Goal: Entertainment & Leisure: Consume media (video, audio)

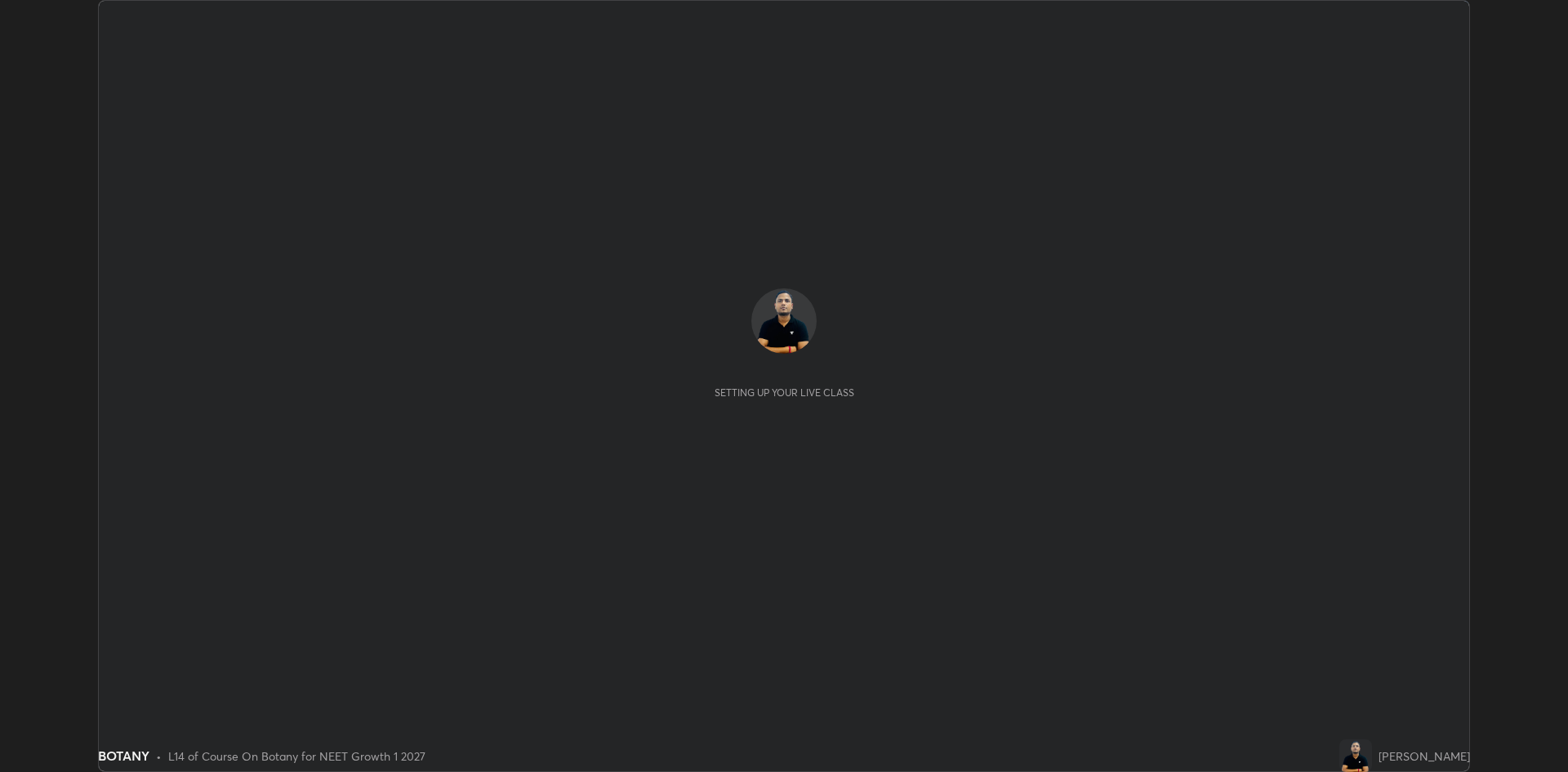
scroll to position [772, 1568]
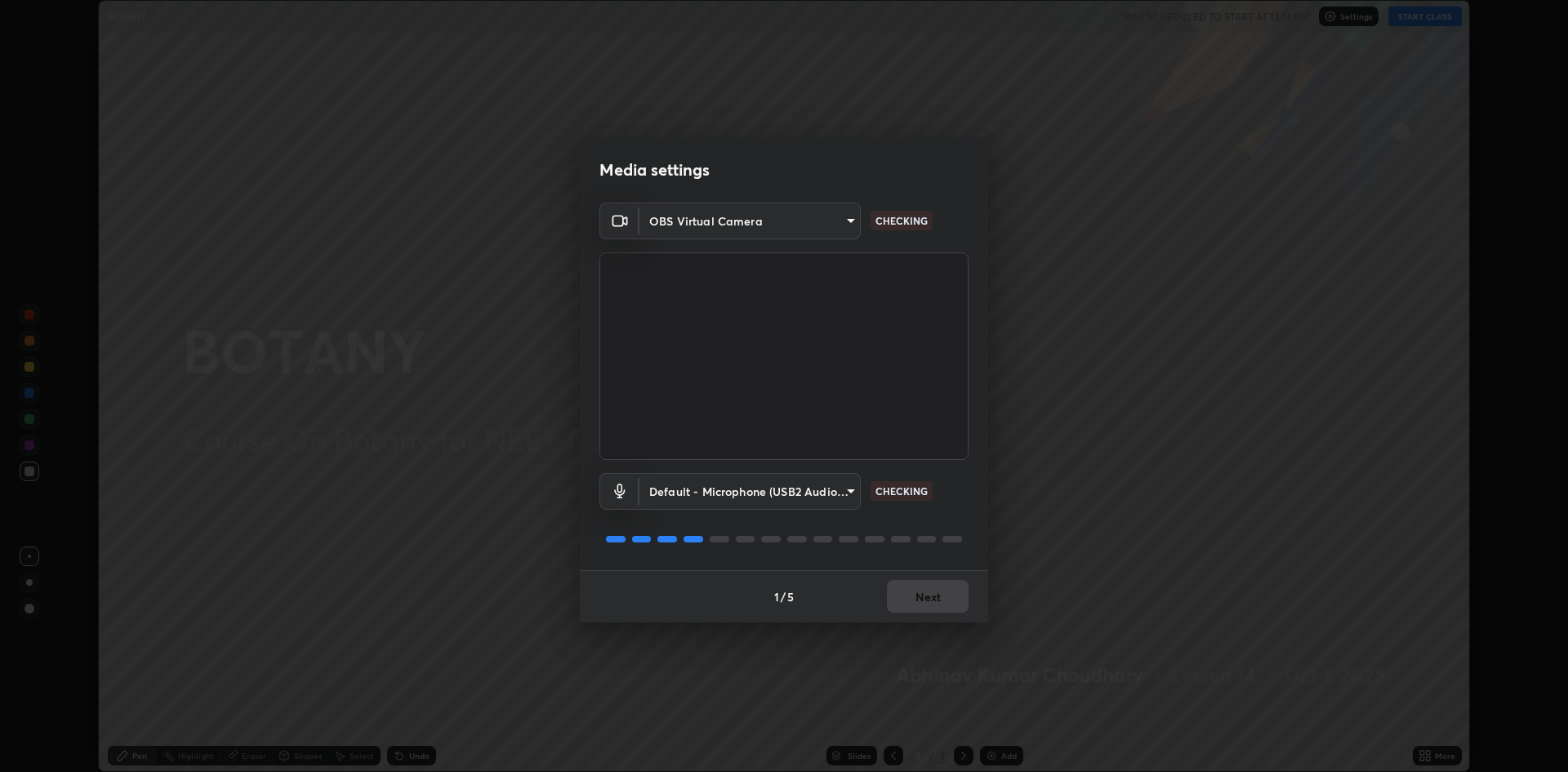
click at [943, 595] on div "1 / 5 Next" at bounding box center [784, 596] width 408 height 52
click at [933, 598] on button "Next" at bounding box center [927, 595] width 81 height 32
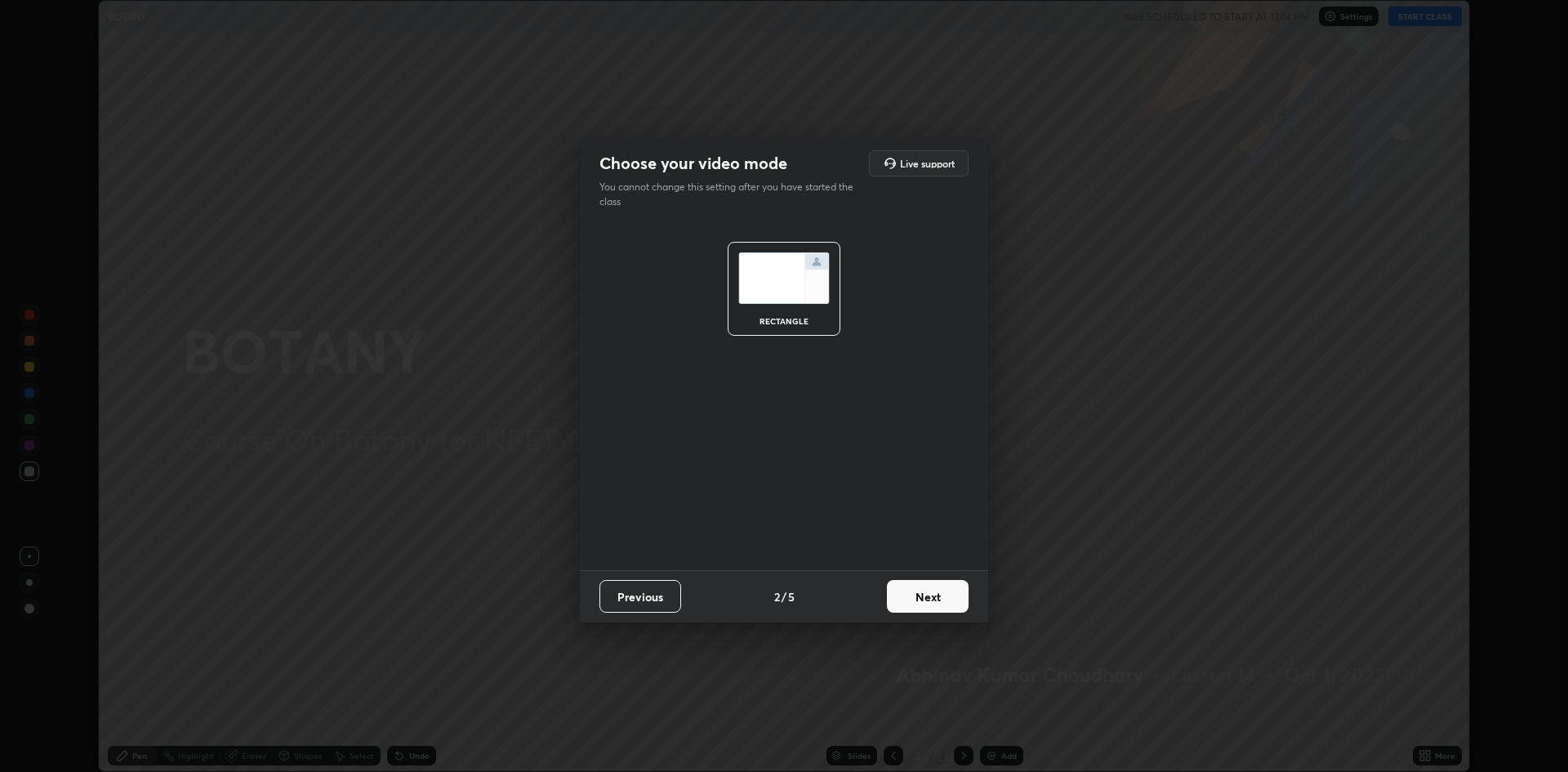
click at [923, 598] on button "Next" at bounding box center [927, 595] width 81 height 32
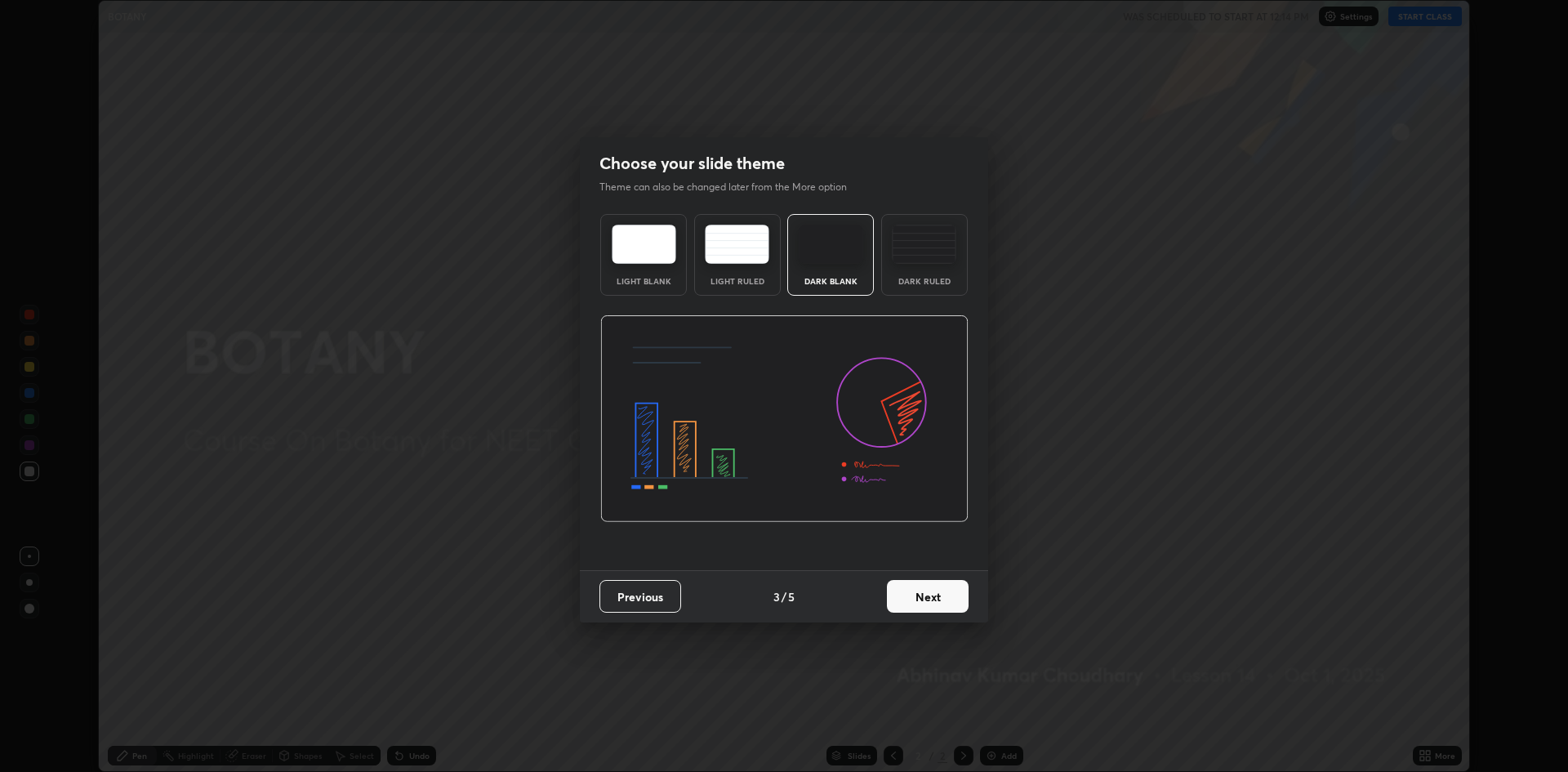
click at [922, 609] on button "Next" at bounding box center [927, 595] width 81 height 32
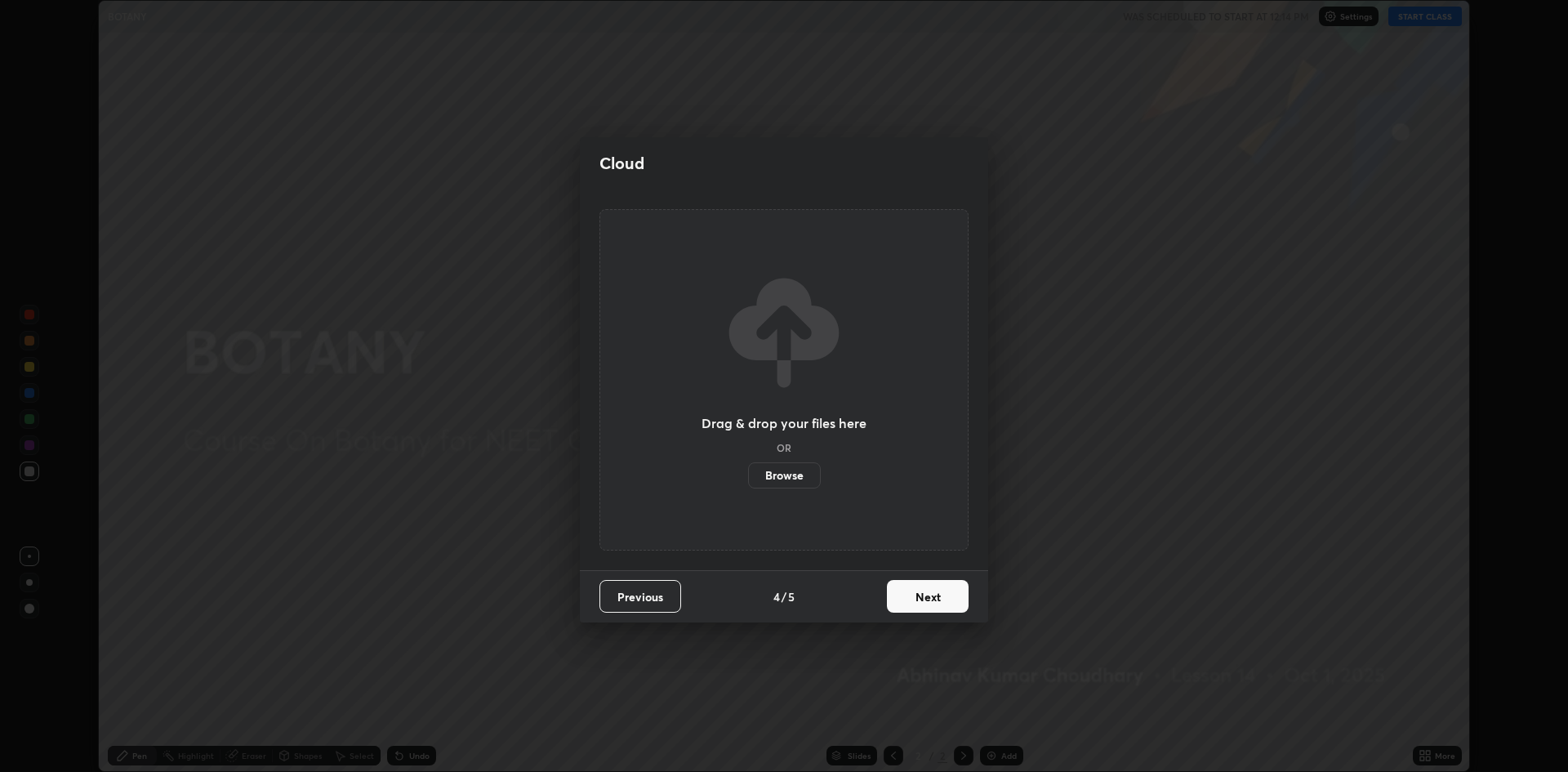
click at [925, 602] on button "Next" at bounding box center [927, 595] width 81 height 32
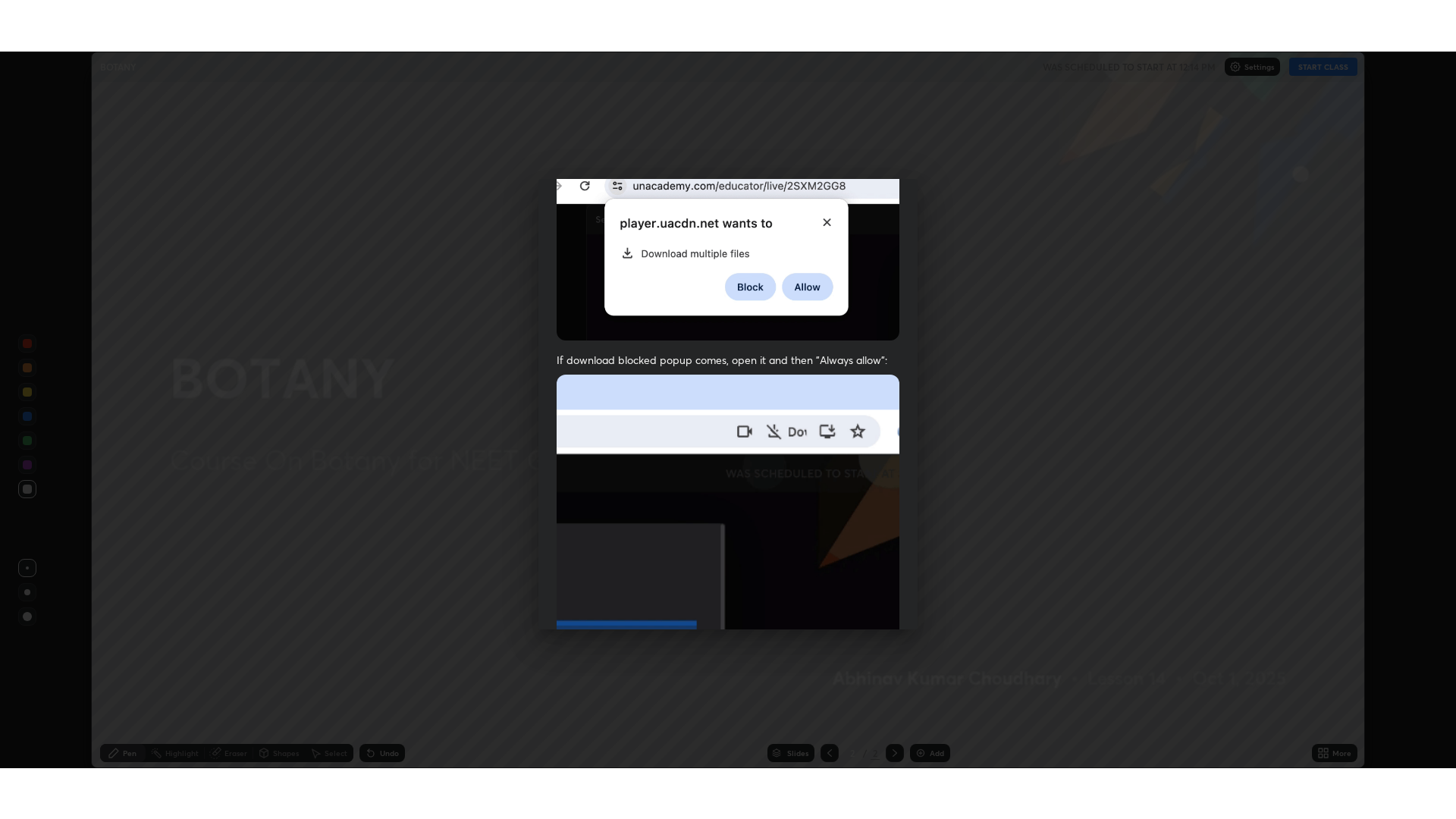
scroll to position [308, 0]
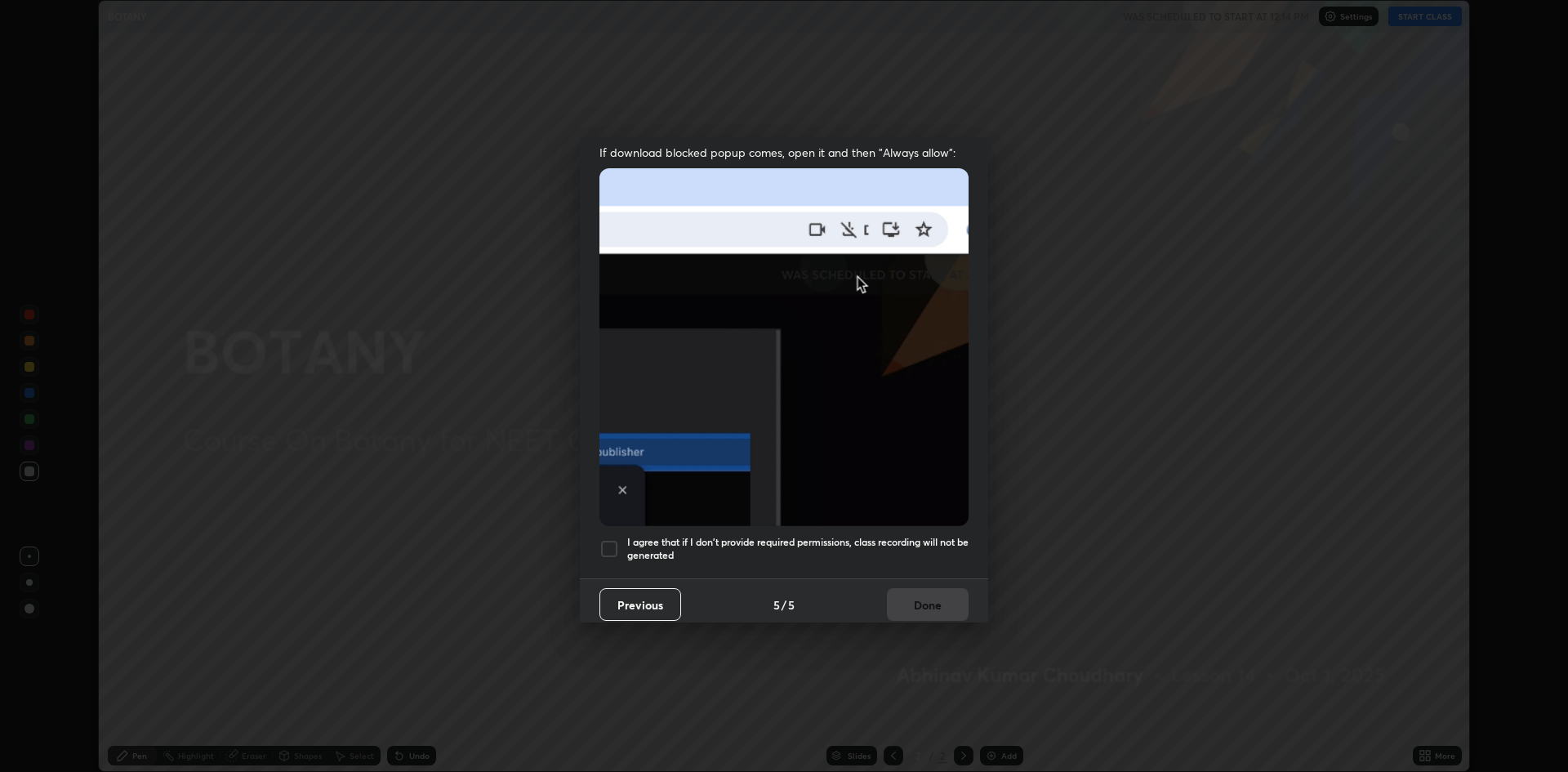
click at [603, 539] on div at bounding box center [610, 549] width 19 height 19
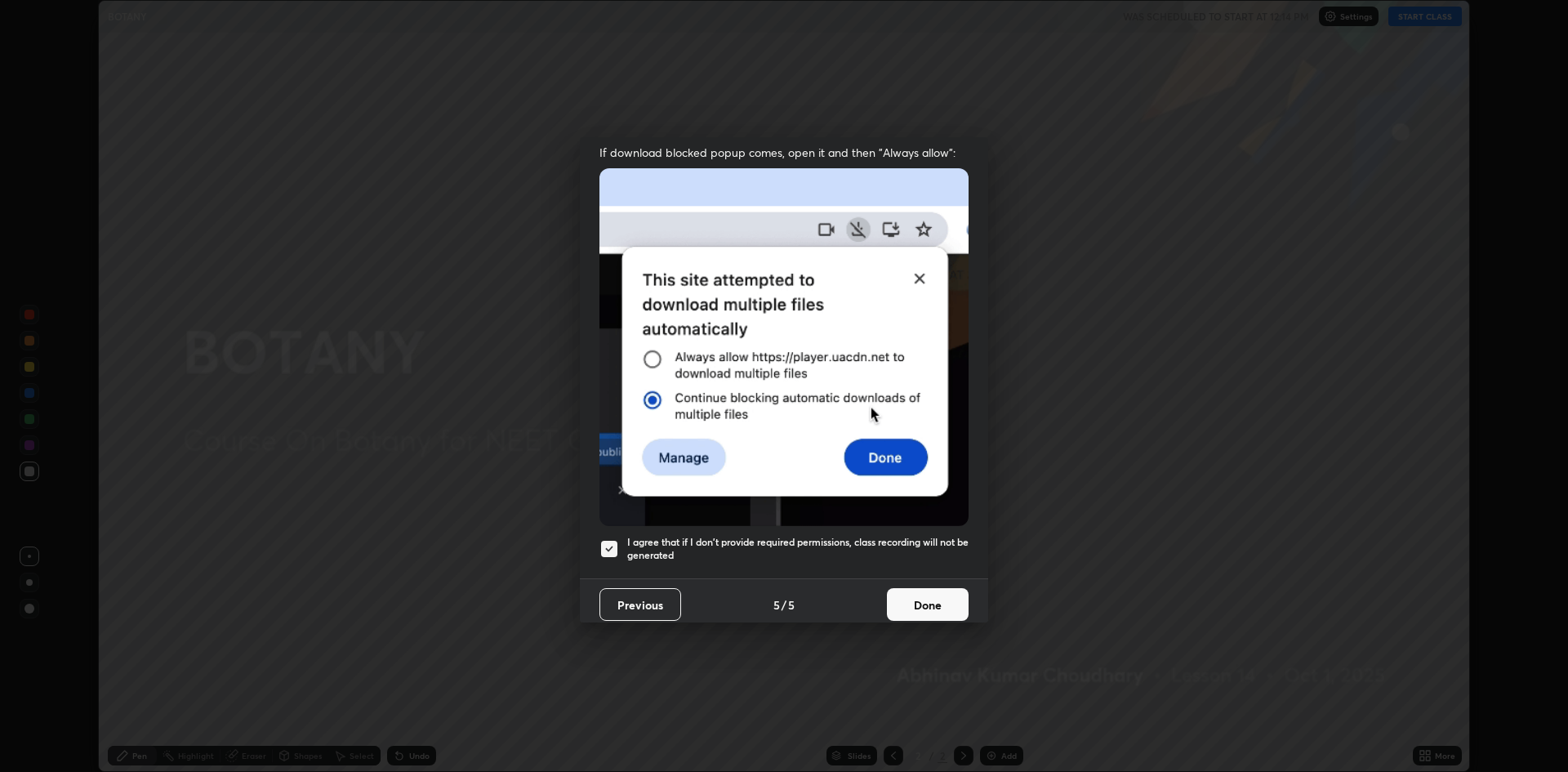
click at [920, 588] on button "Done" at bounding box center [927, 604] width 81 height 32
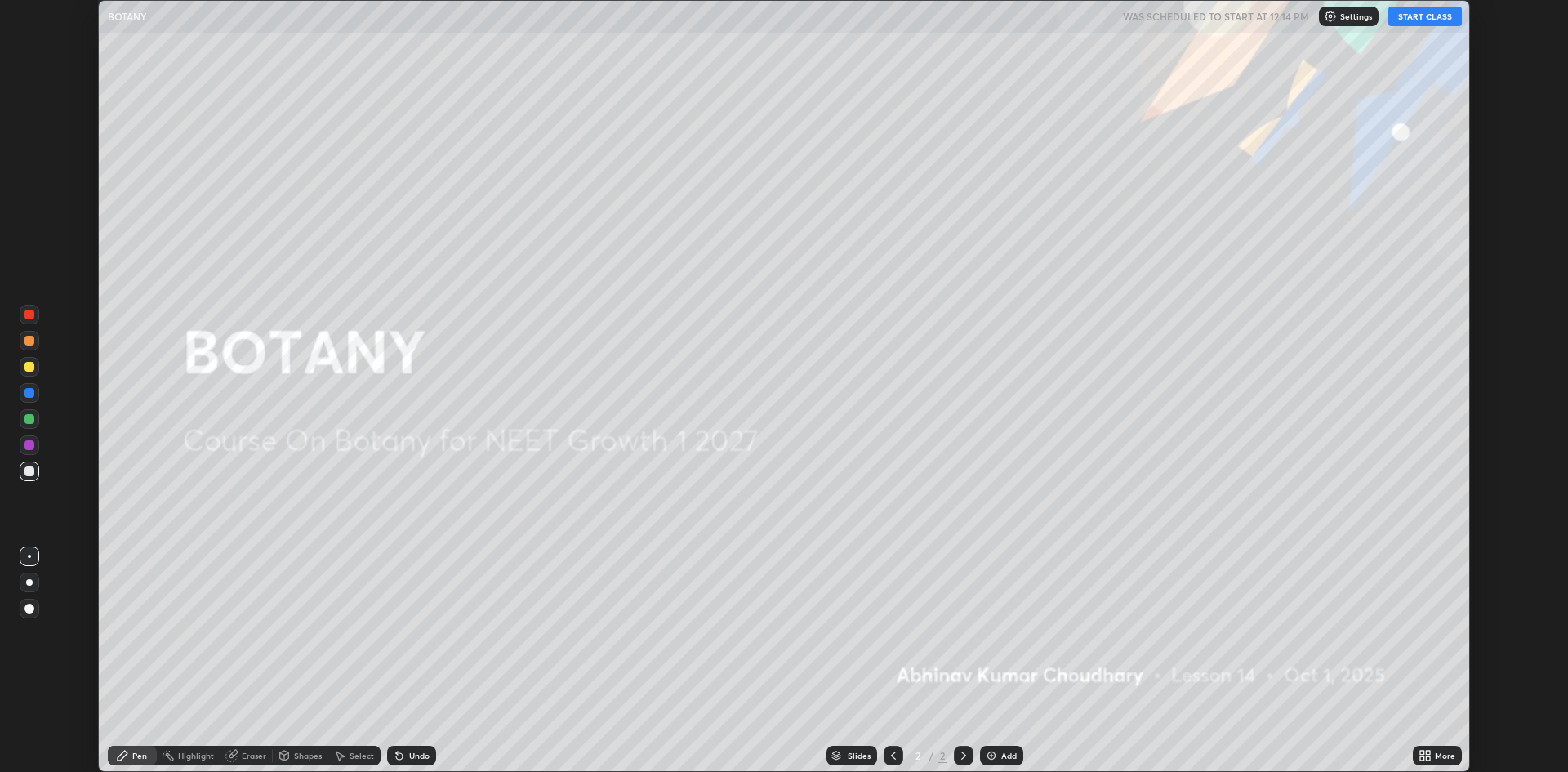
click at [1429, 757] on icon at bounding box center [1428, 758] width 4 height 4
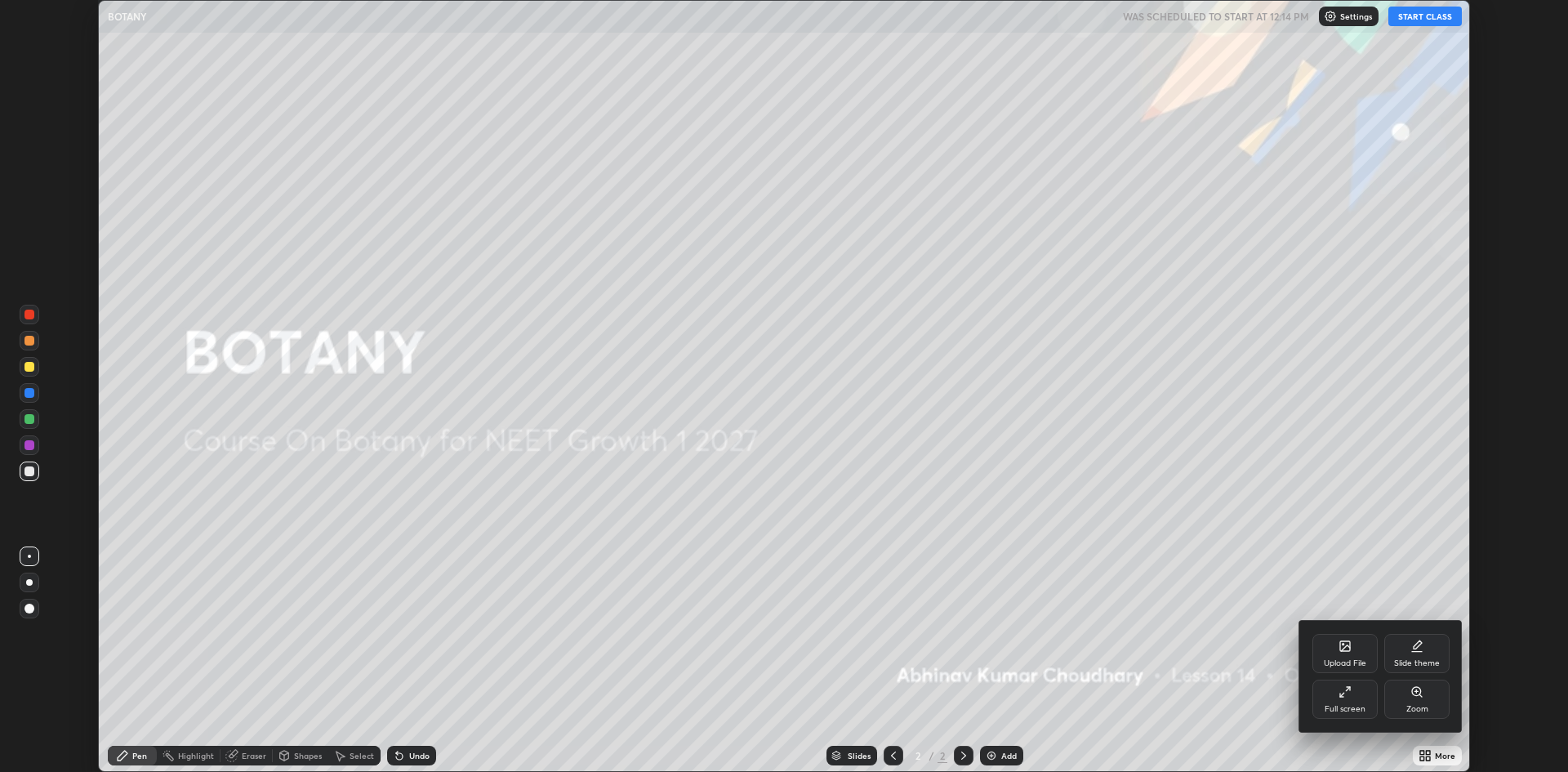
click at [1352, 700] on div "Full screen" at bounding box center [1345, 699] width 66 height 39
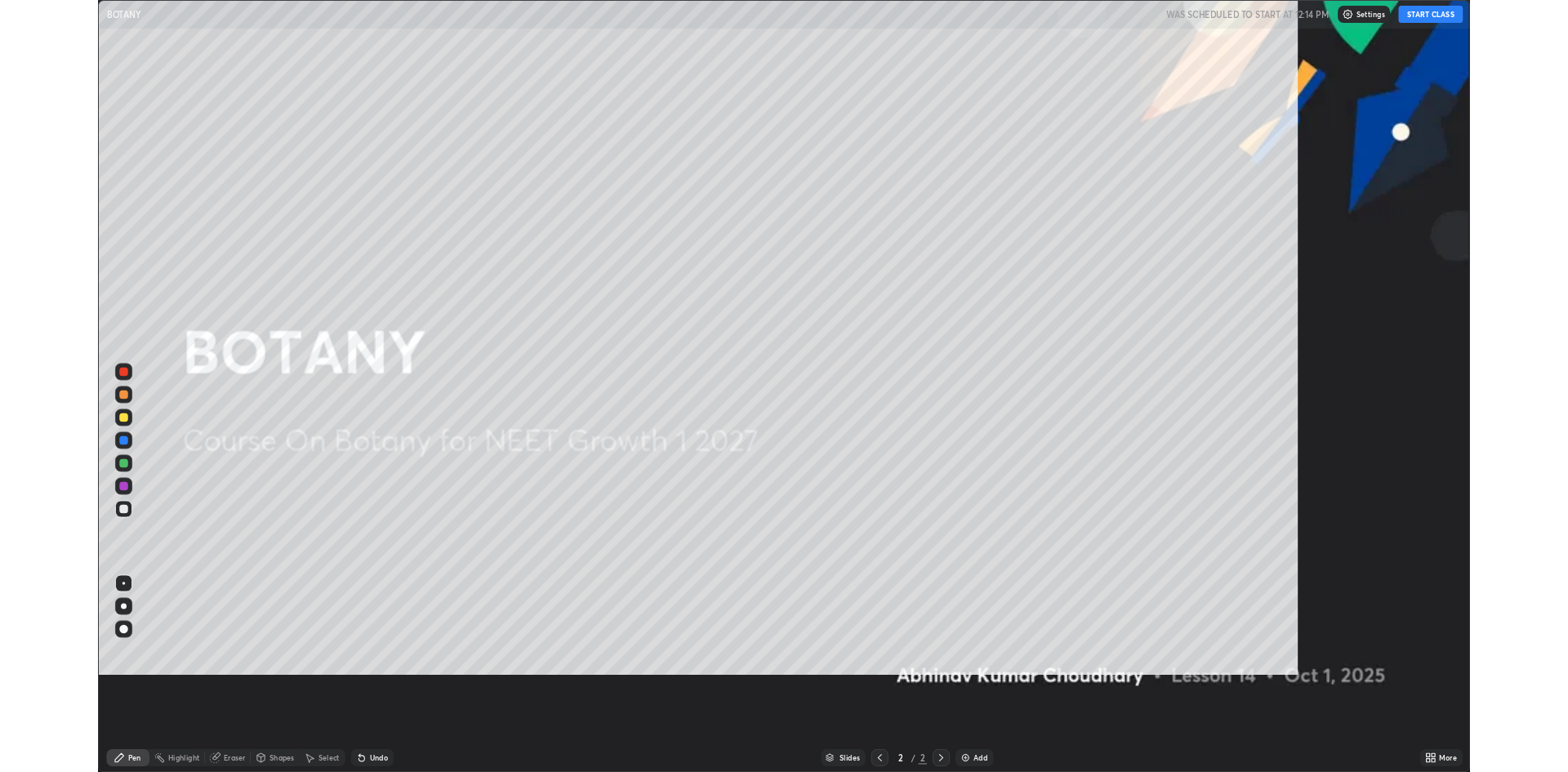
scroll to position [882, 1568]
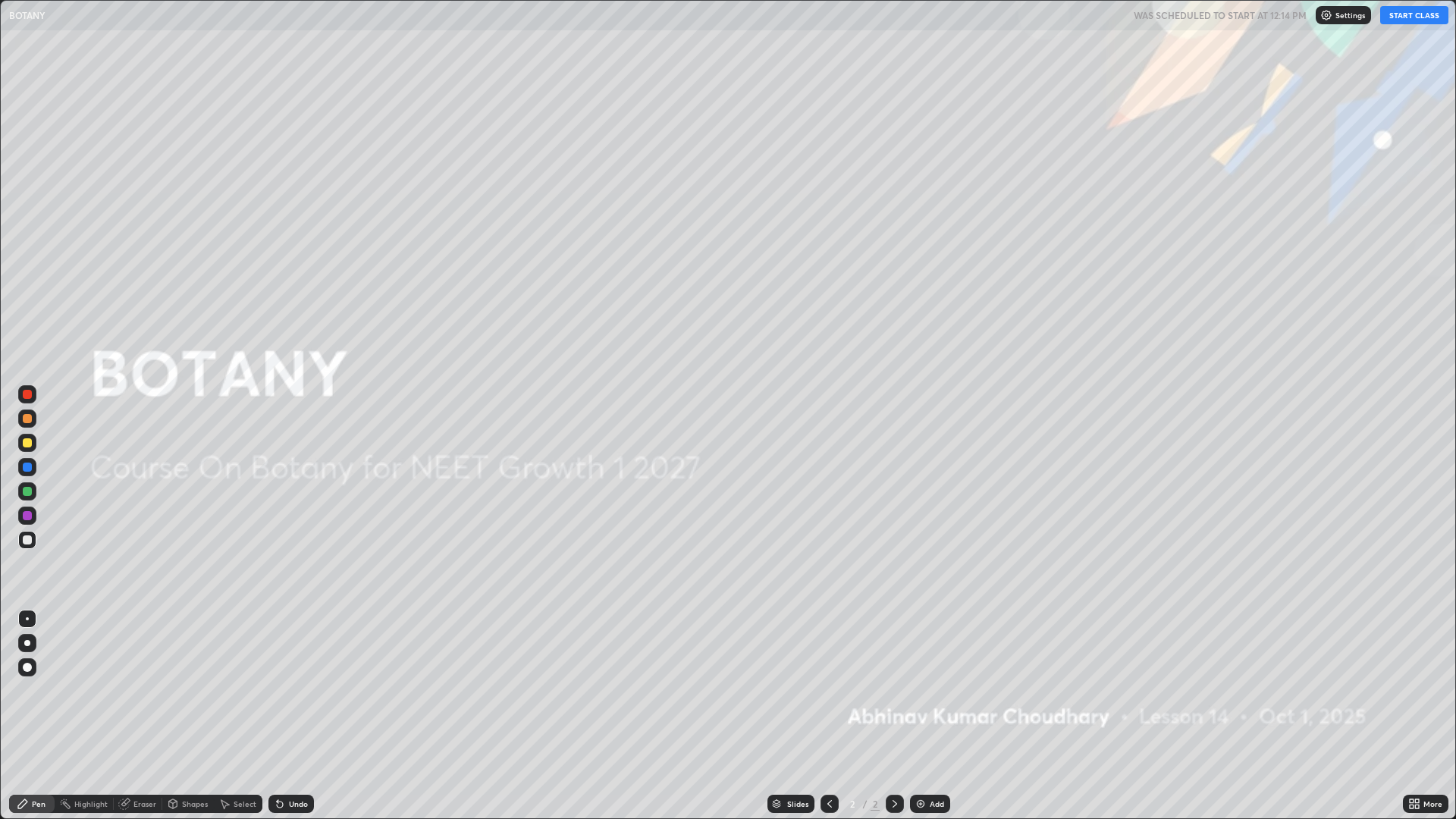
click at [1411, 17] on button "START CLASS" at bounding box center [1415, 15] width 68 height 18
click at [1419, 716] on icon at bounding box center [1415, 804] width 12 height 12
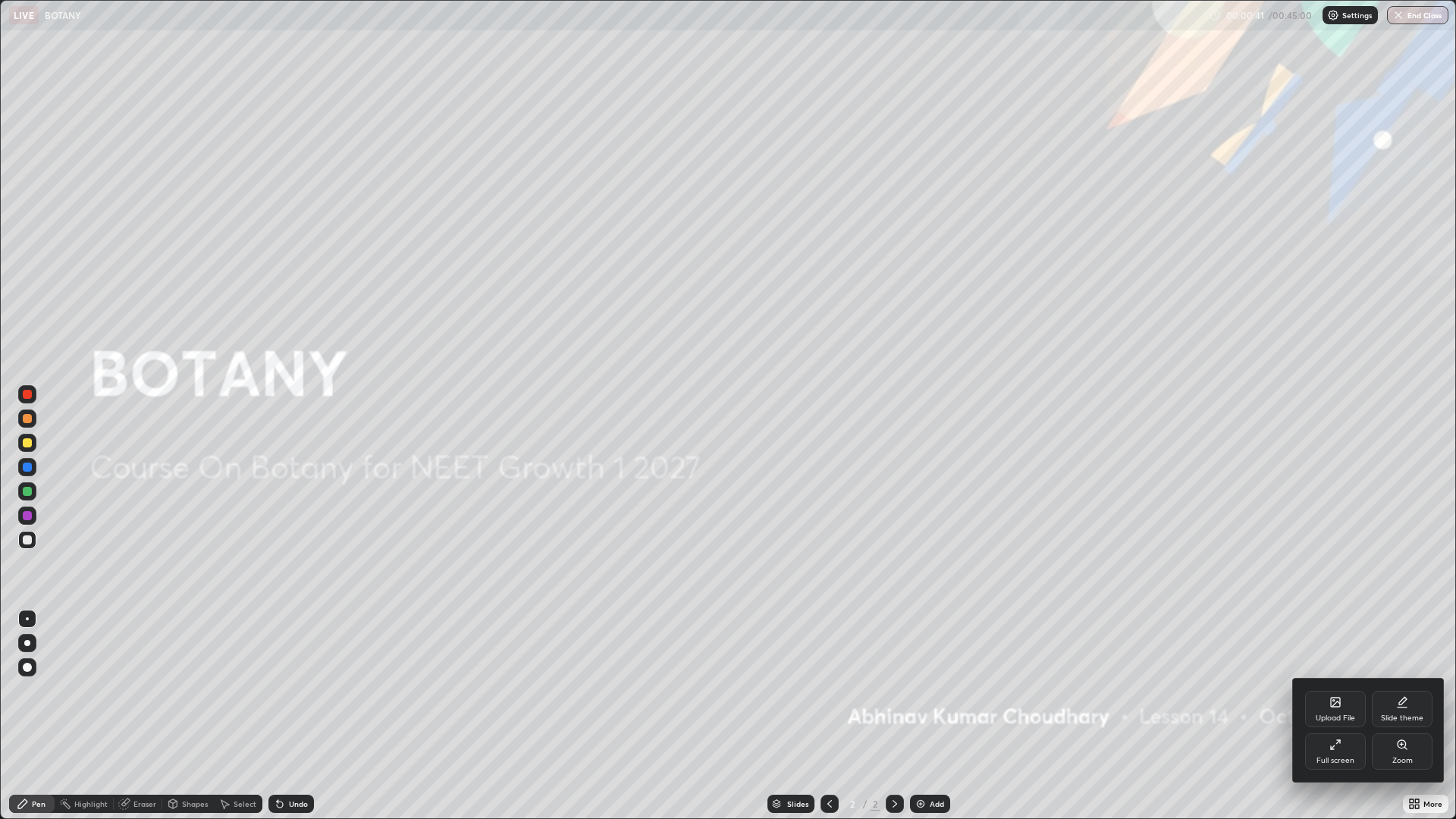
click at [1342, 716] on div "Full screen" at bounding box center [1336, 751] width 61 height 37
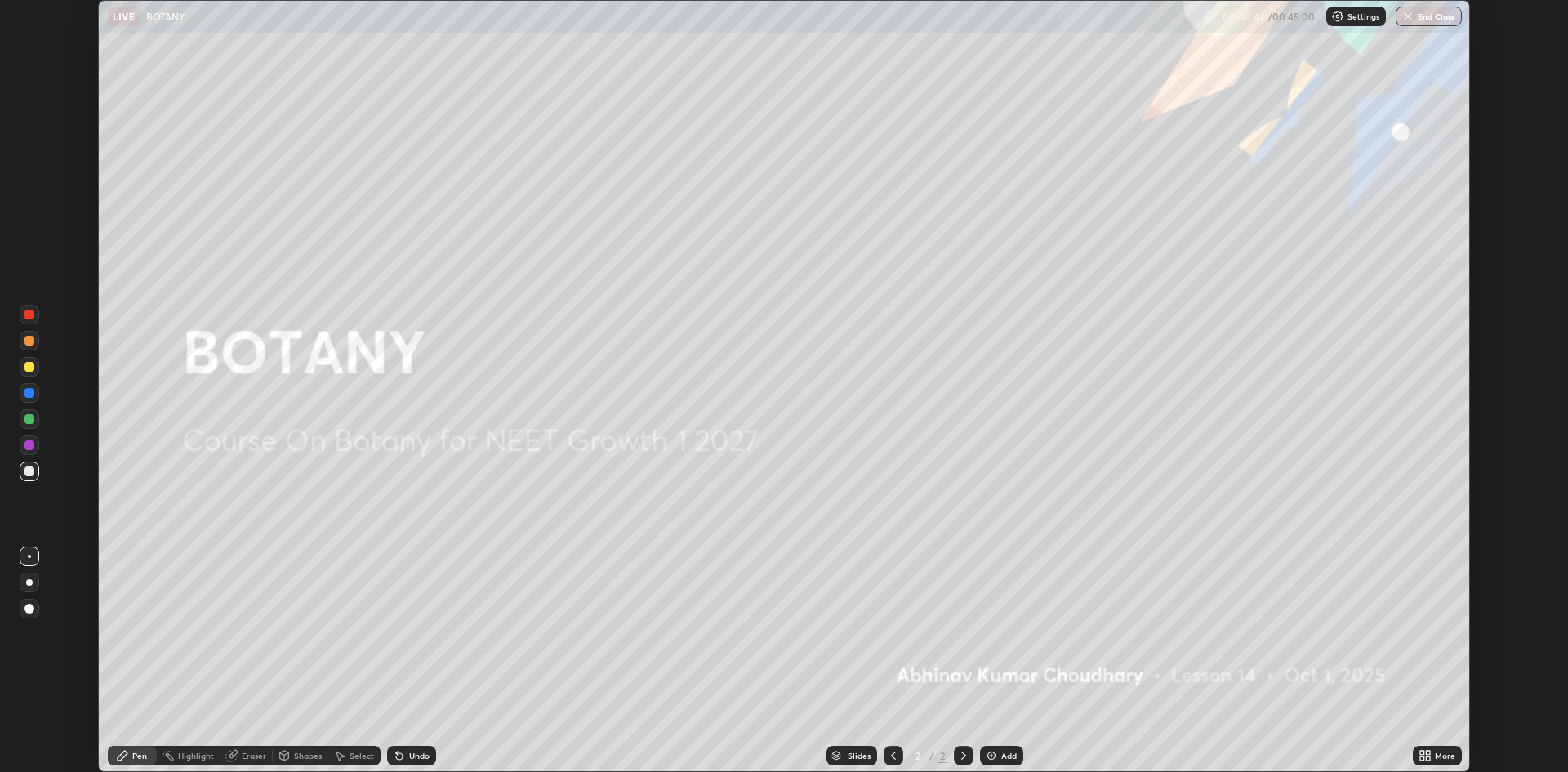
scroll to position [80897, 80121]
